Goal: Navigation & Orientation: Find specific page/section

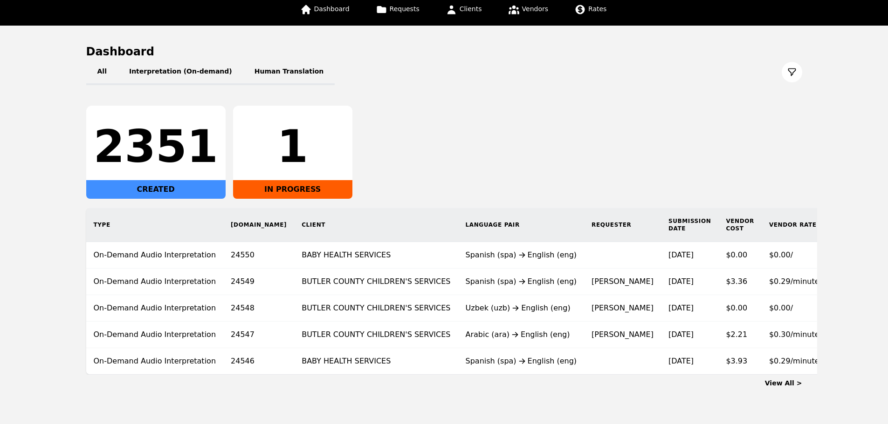
scroll to position [44, 0]
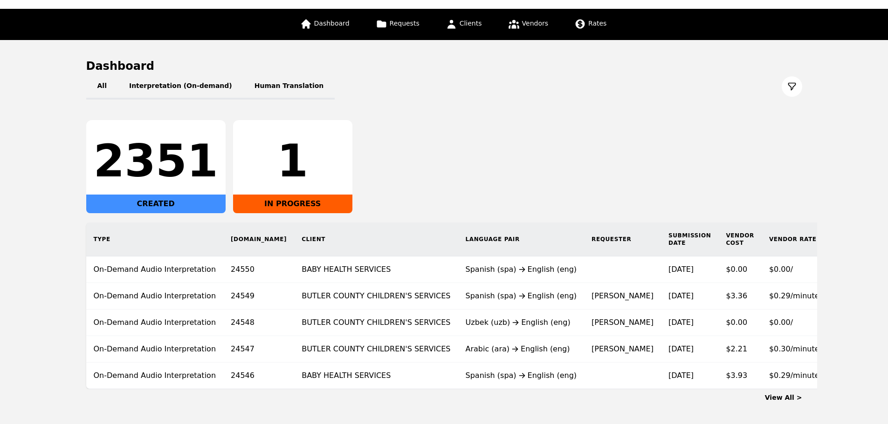
click at [785, 402] on link "View All >" at bounding box center [783, 397] width 37 height 7
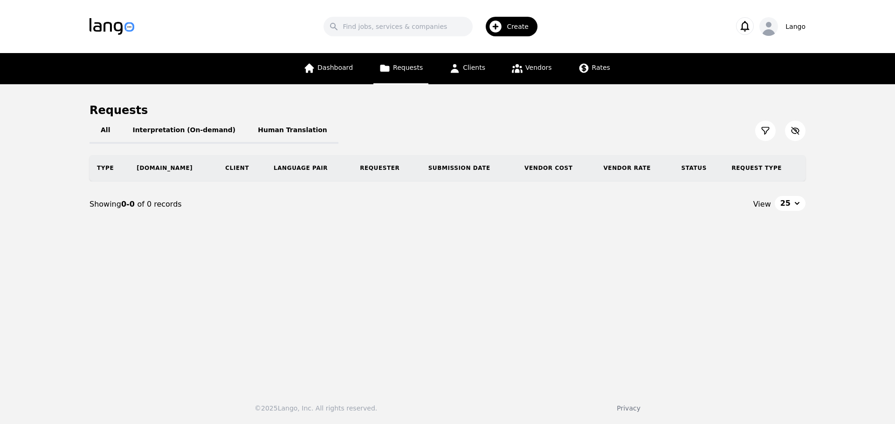
click at [794, 204] on button "25" at bounding box center [789, 203] width 31 height 15
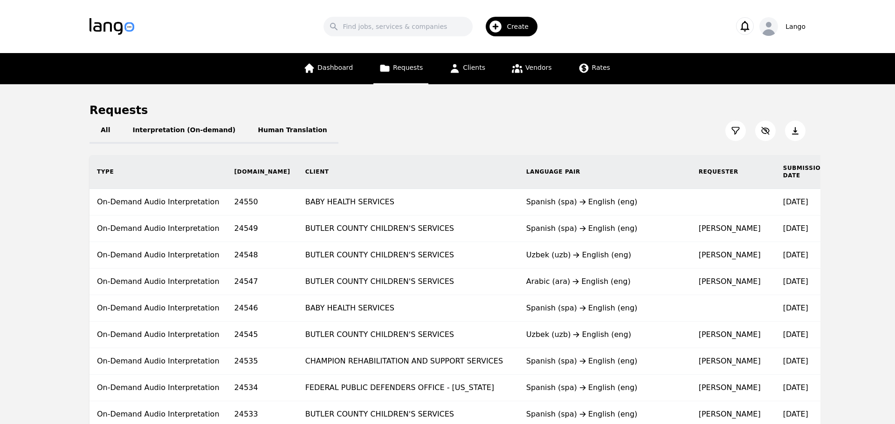
click at [365, 74] on div "Dashboard Requests Clients Vendors Rates" at bounding box center [453, 68] width 318 height 31
click at [340, 74] on link "Dashboard" at bounding box center [324, 68] width 61 height 31
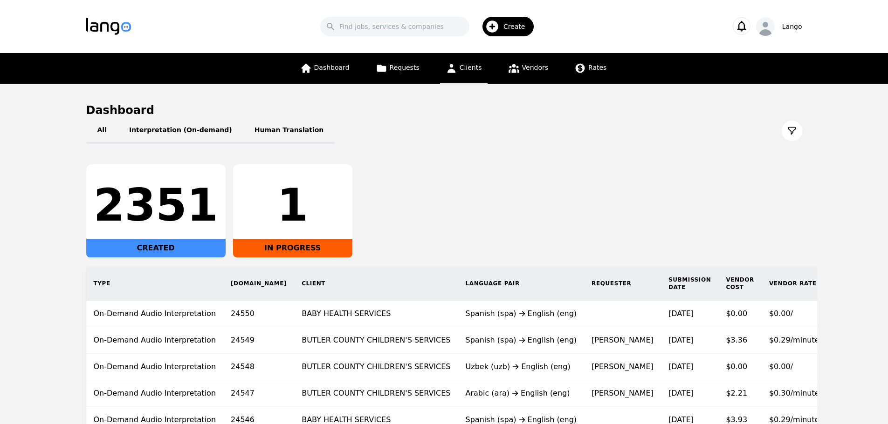
click at [476, 80] on link "Clients" at bounding box center [464, 68] width 48 height 31
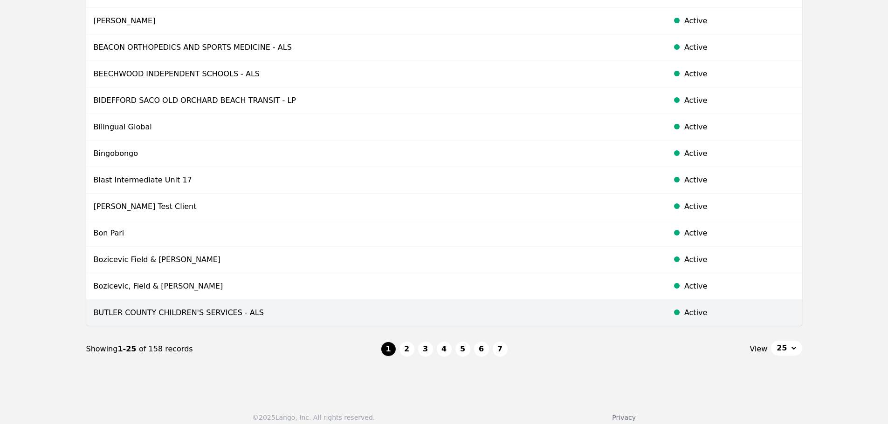
scroll to position [491, 0]
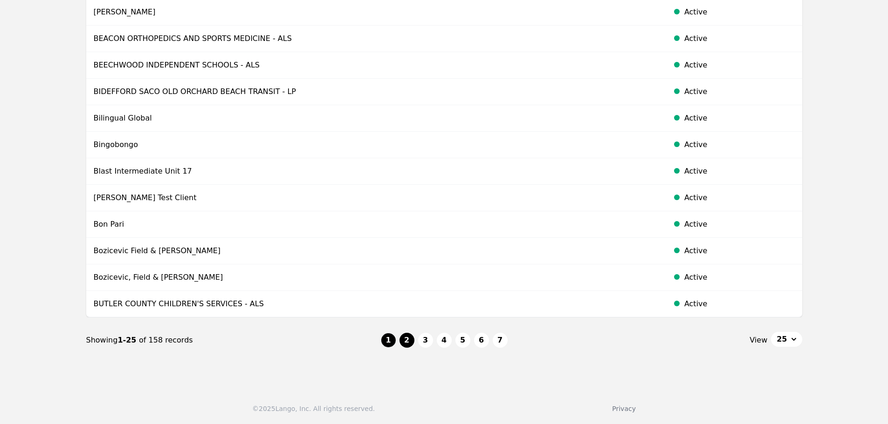
click at [405, 336] on button "2" at bounding box center [406, 340] width 15 height 15
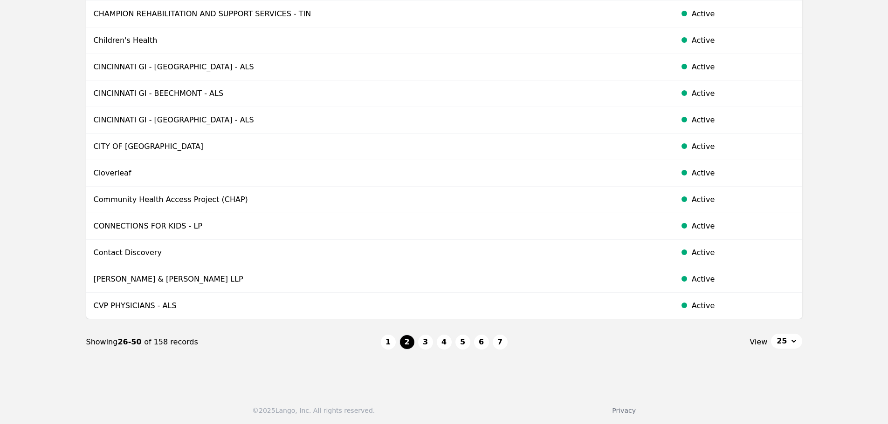
scroll to position [491, 0]
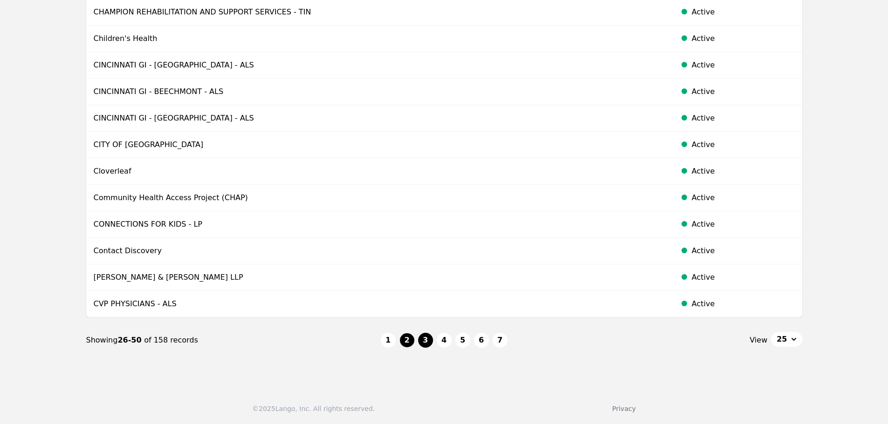
click at [431, 340] on button "3" at bounding box center [425, 340] width 15 height 15
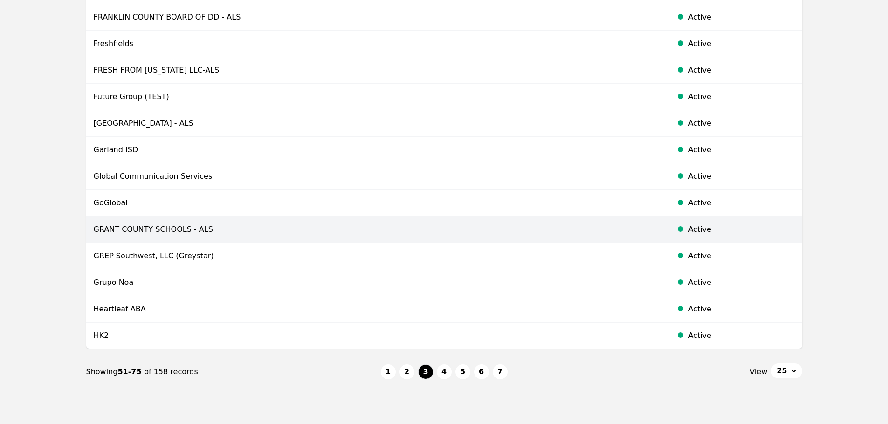
scroll to position [466, 0]
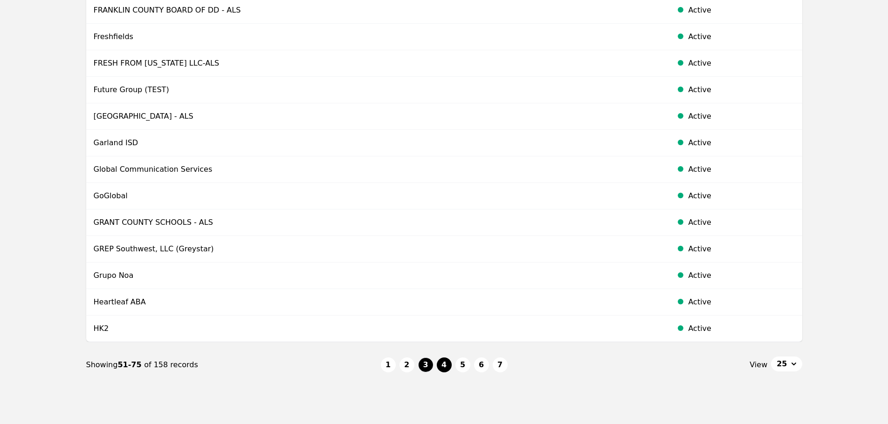
click at [444, 369] on button "4" at bounding box center [444, 365] width 15 height 15
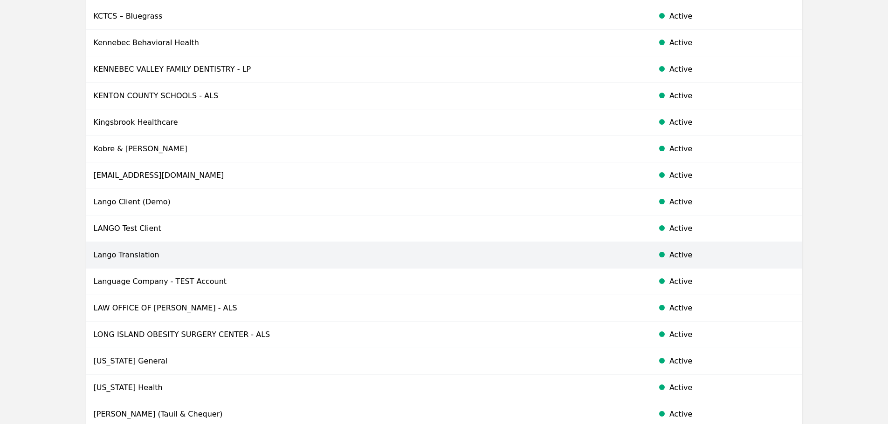
scroll to position [466, 0]
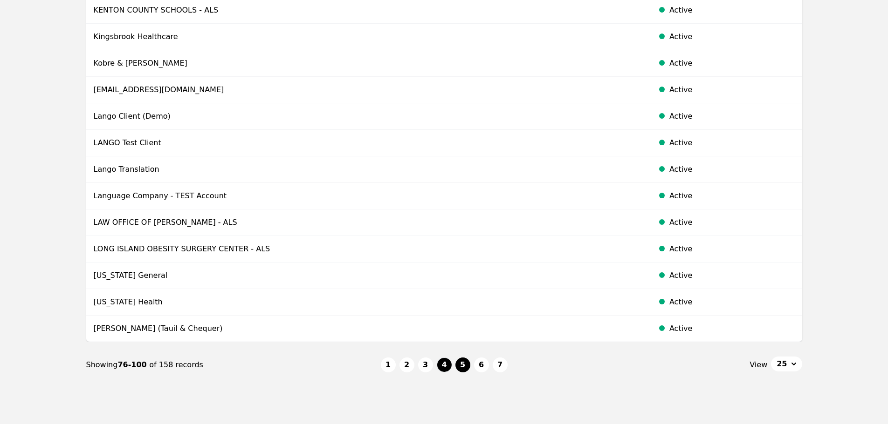
click at [465, 366] on button "5" at bounding box center [462, 365] width 15 height 15
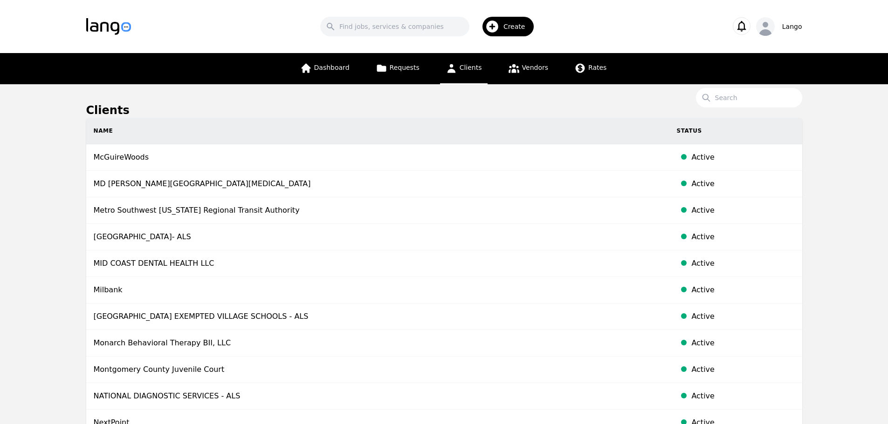
drag, startPoint x: 456, startPoint y: 126, endPoint x: 471, endPoint y: 124, distance: 15.1
click at [456, 126] on th "Name" at bounding box center [377, 131] width 583 height 27
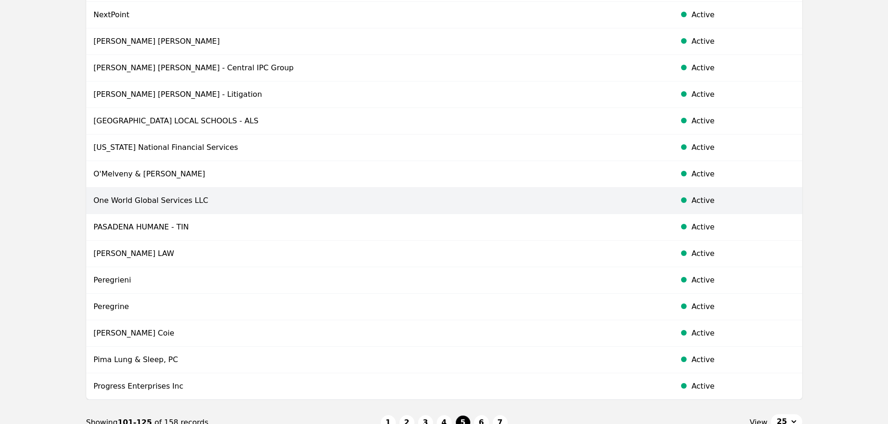
scroll to position [466, 0]
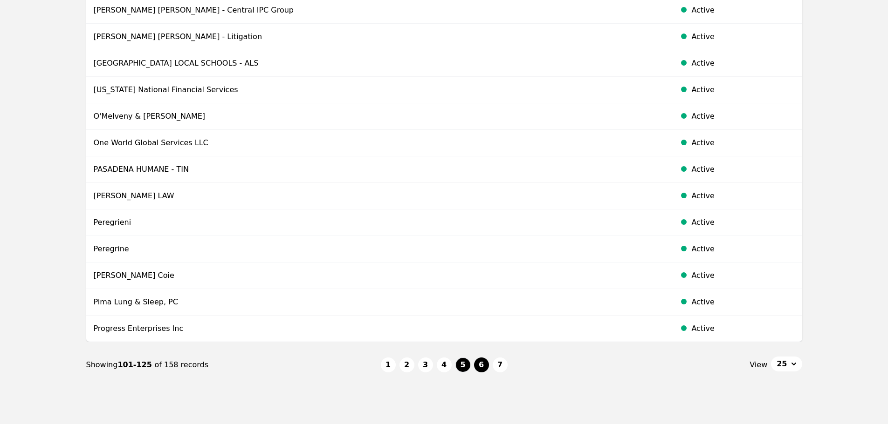
click at [479, 365] on button "6" at bounding box center [481, 365] width 15 height 15
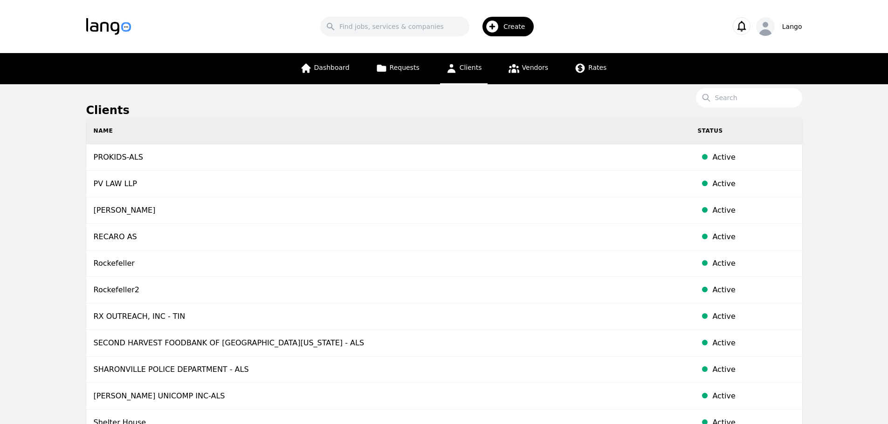
click at [464, 127] on th "Name" at bounding box center [388, 131] width 604 height 27
click at [469, 127] on th "Name" at bounding box center [388, 131] width 604 height 27
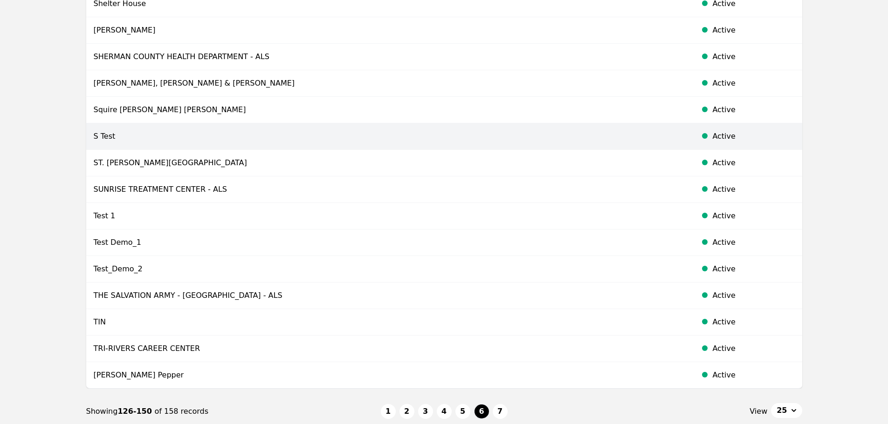
scroll to position [491, 0]
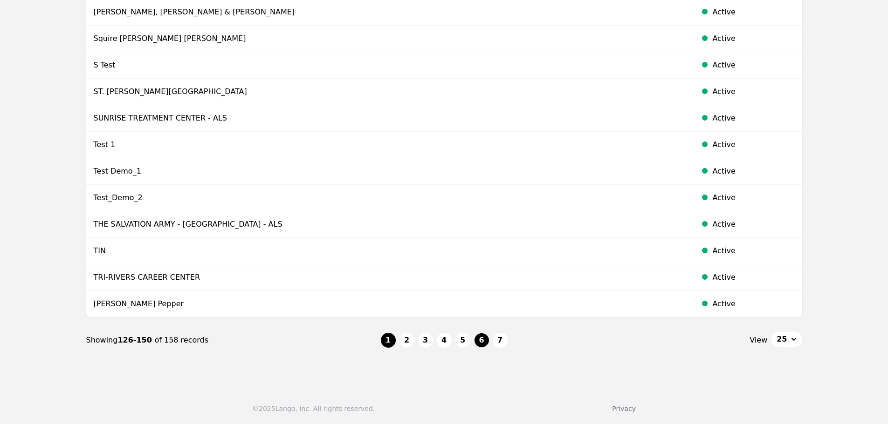
click at [391, 338] on button "1" at bounding box center [388, 340] width 15 height 15
